Goal: Check status: Check status

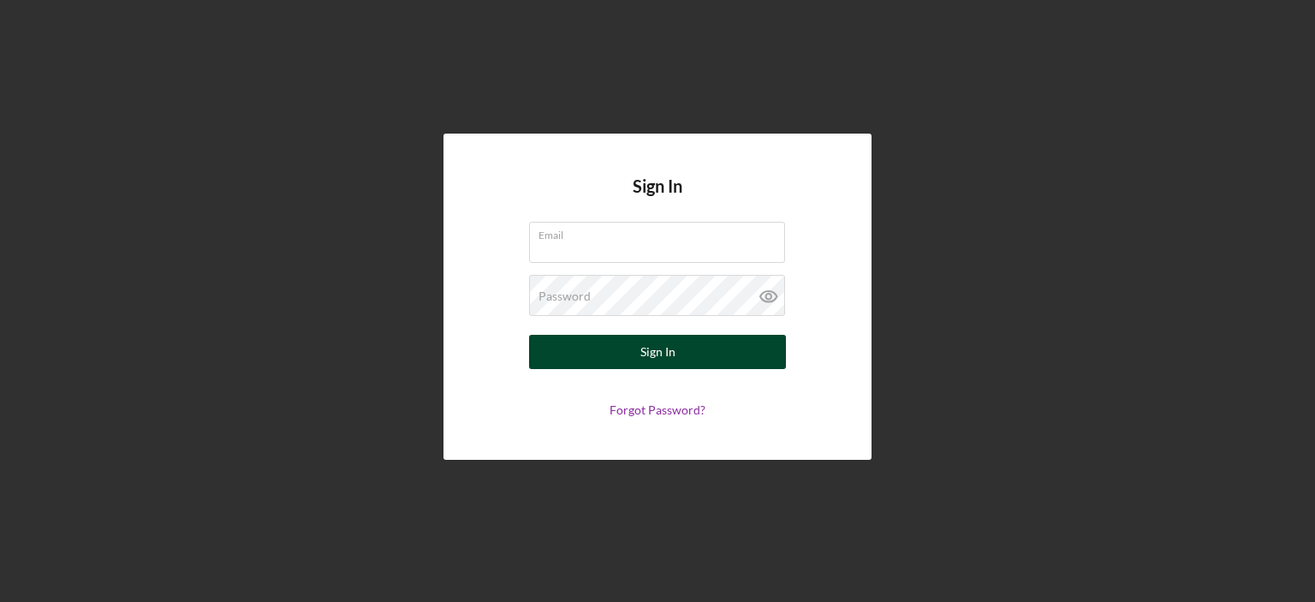
type input "[PERSON_NAME][EMAIL_ADDRESS][DOMAIN_NAME]"
click at [657, 353] on div "Sign In" at bounding box center [657, 352] width 35 height 34
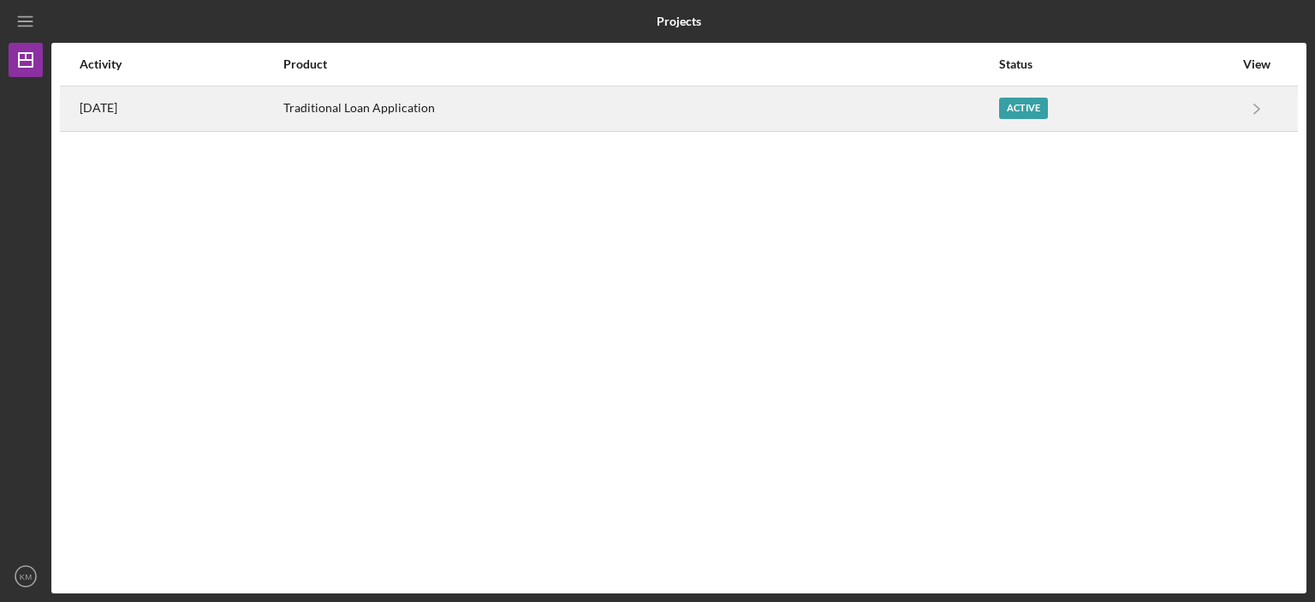
click at [1090, 110] on div "Active" at bounding box center [1116, 108] width 234 height 43
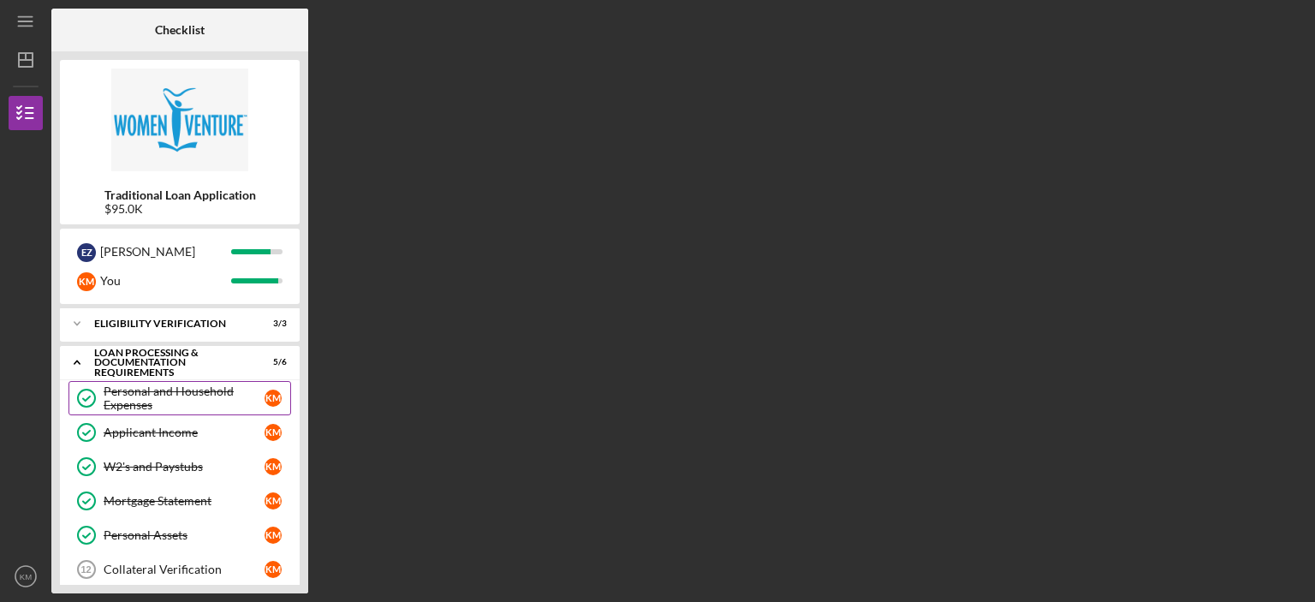
scroll to position [56, 0]
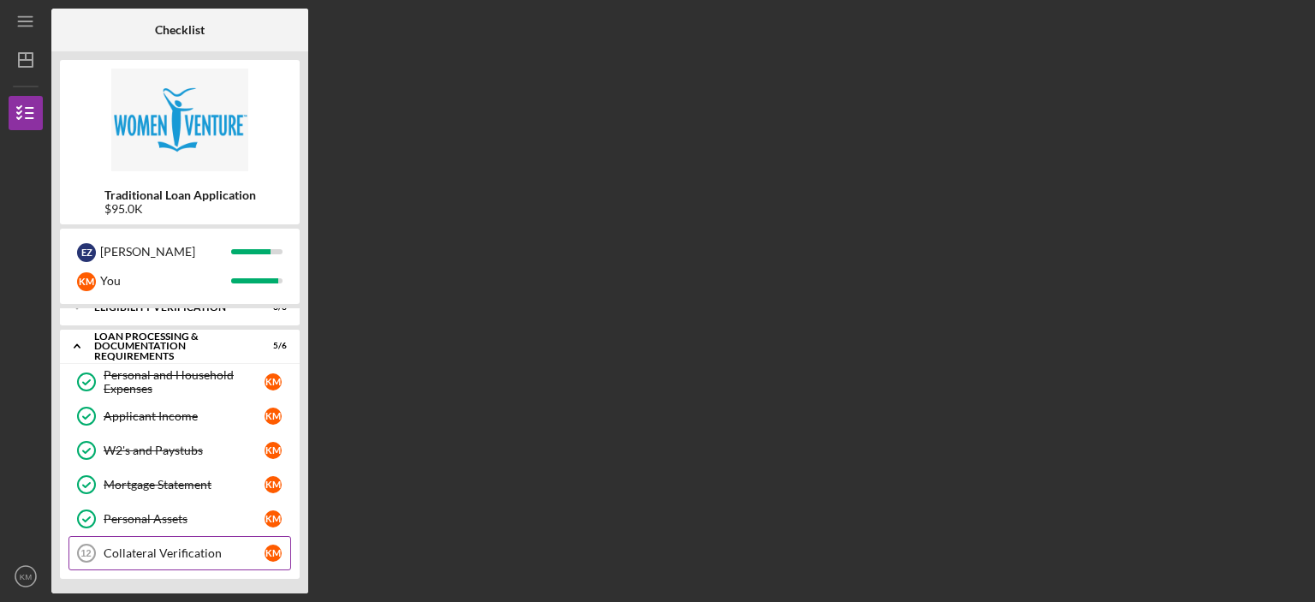
click at [210, 550] on div "Collateral Verification" at bounding box center [184, 553] width 161 height 14
